Goal: Navigation & Orientation: Understand site structure

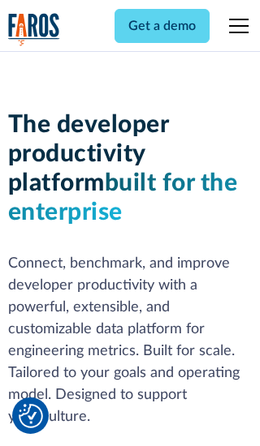
scroll to position [245, 0]
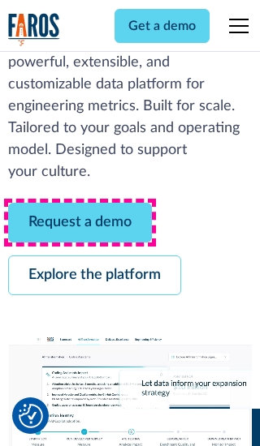
click at [80, 222] on link "Request a demo" at bounding box center [80, 223] width 144 height 40
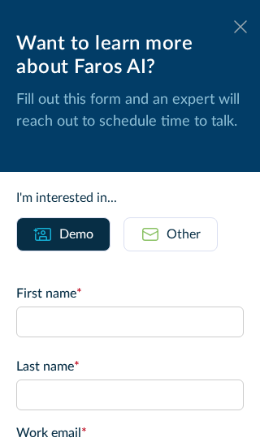
click at [240, 27] on icon at bounding box center [240, 26] width 13 height 12
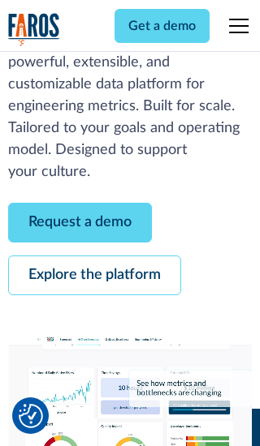
scroll to position [298, 0]
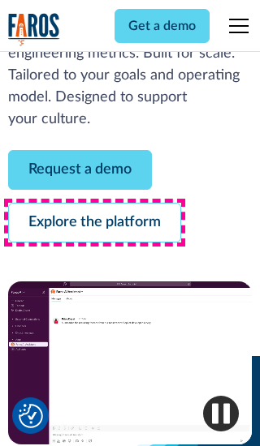
click at [94, 222] on link "Explore the platform" at bounding box center [94, 223] width 173 height 40
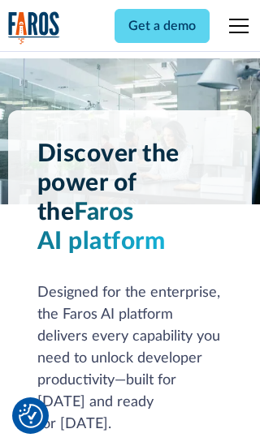
scroll to position [12198, 0]
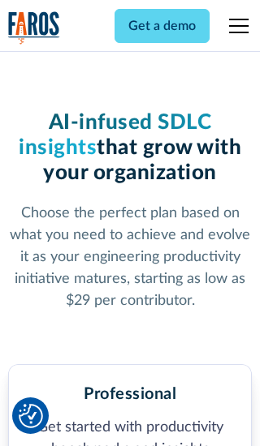
scroll to position [2522, 0]
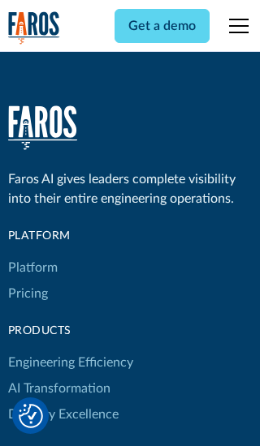
click at [32, 255] on link "Platform" at bounding box center [33, 268] width 50 height 26
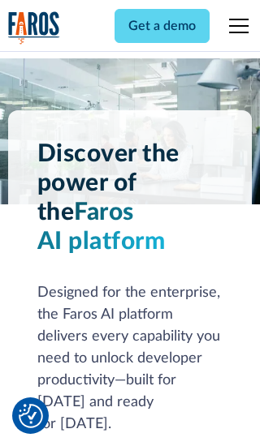
scroll to position [12719, 0]
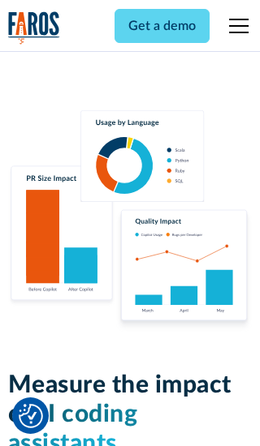
scroll to position [10039, 0]
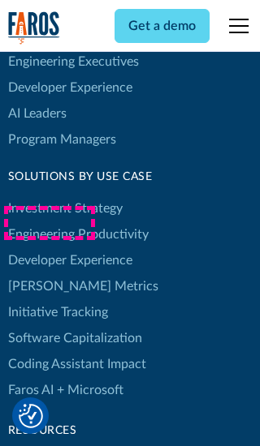
click at [49, 274] on link "[PERSON_NAME] Metrics" at bounding box center [83, 287] width 150 height 26
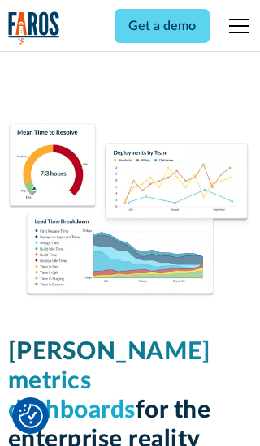
scroll to position [7113, 0]
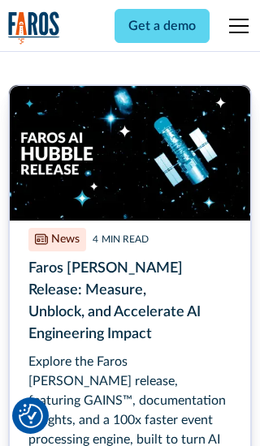
scroll to position [7341, 0]
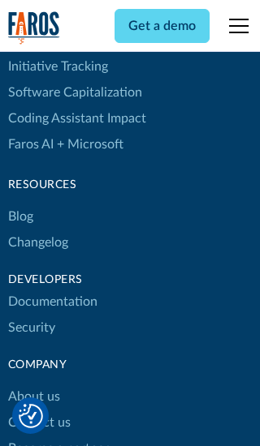
click at [37, 230] on link "Changelog" at bounding box center [38, 243] width 60 height 26
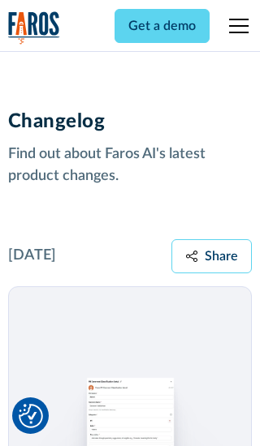
scroll to position [19610, 0]
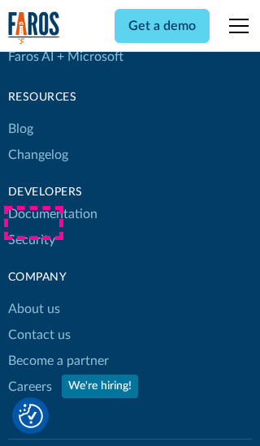
click at [33, 296] on link "About us" at bounding box center [34, 309] width 52 height 26
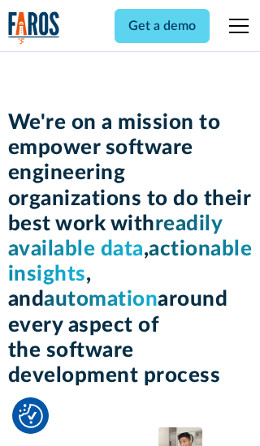
scroll to position [5603, 0]
